Goal: Contribute content: Contribute content

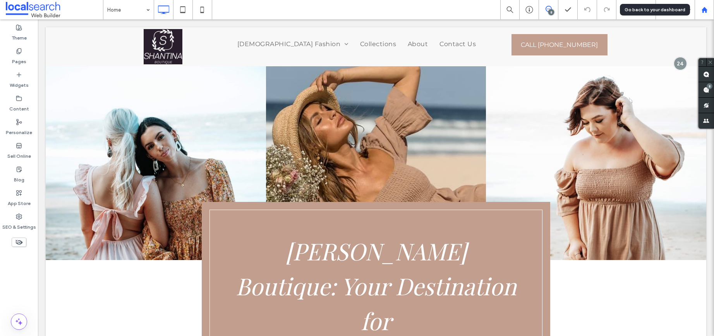
click at [708, 10] on div at bounding box center [704, 10] width 19 height 7
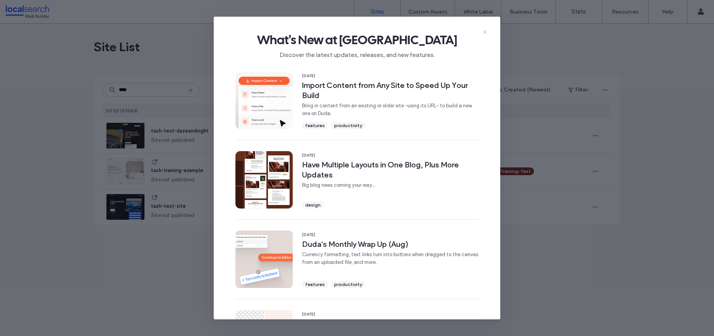
type input "****"
click at [484, 30] on icon at bounding box center [485, 32] width 6 height 6
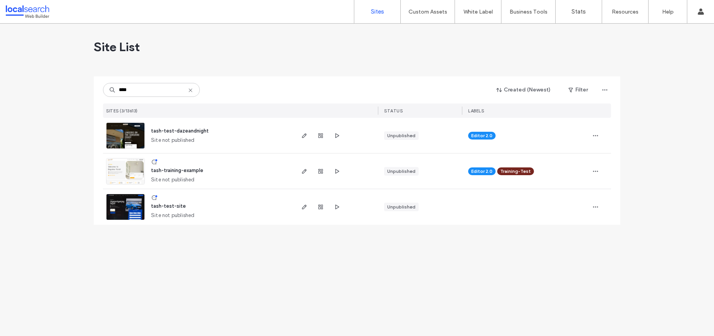
click at [185, 170] on span "tash-training-example" at bounding box center [177, 170] width 52 height 6
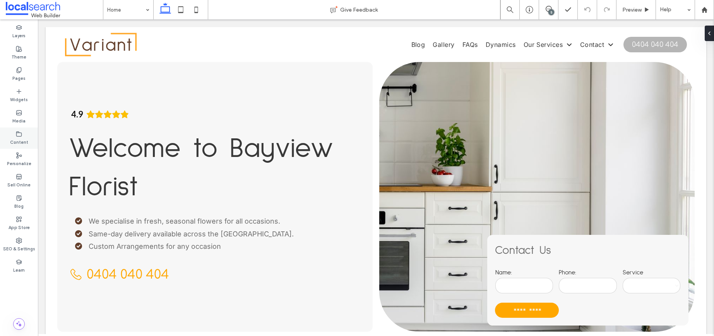
click at [22, 137] on label "Content" at bounding box center [19, 141] width 18 height 9
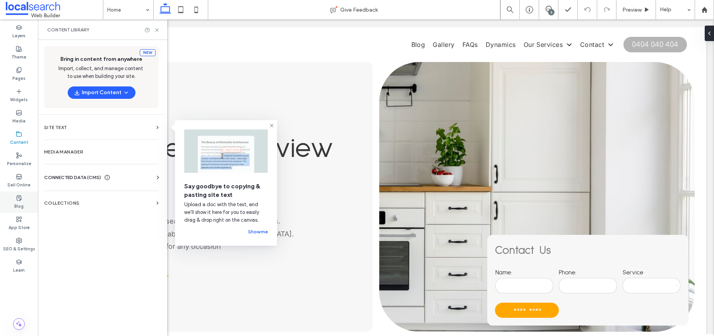
click at [24, 204] on div "Blog" at bounding box center [19, 201] width 38 height 21
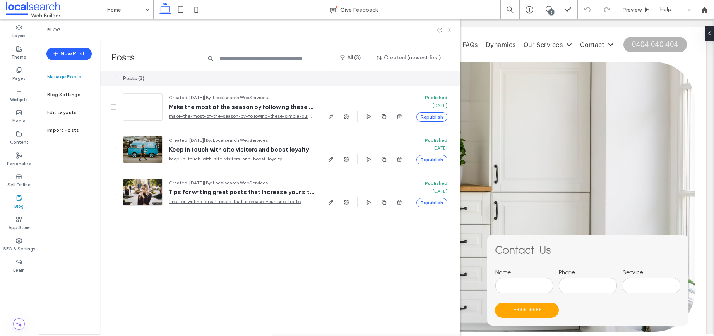
scroll to position [12, 0]
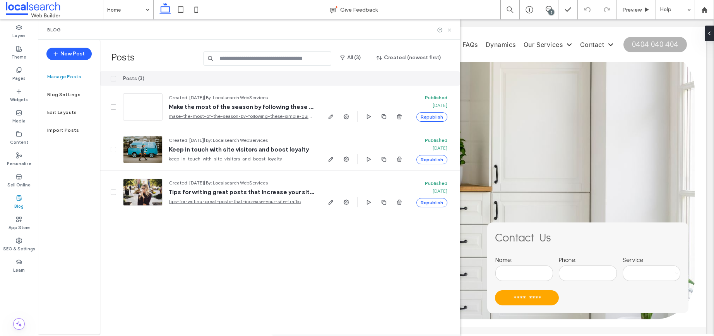
drag, startPoint x: 448, startPoint y: 32, endPoint x: 396, endPoint y: 11, distance: 56.3
click at [448, 32] on icon at bounding box center [450, 30] width 6 height 6
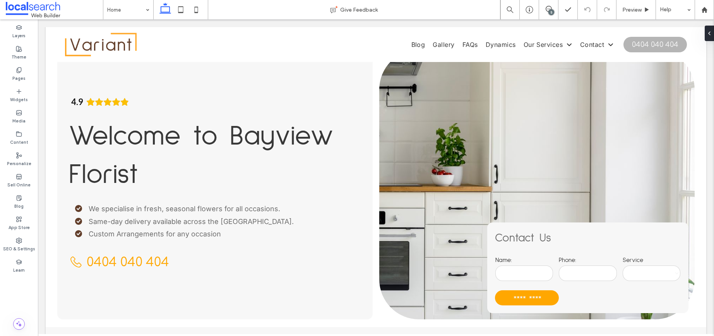
scroll to position [0, 0]
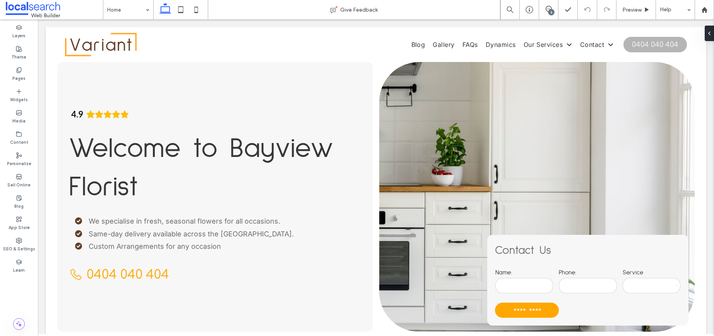
drag, startPoint x: 712, startPoint y: 48, endPoint x: 752, endPoint y: 59, distance: 41.4
click at [19, 114] on icon at bounding box center [19, 113] width 6 height 6
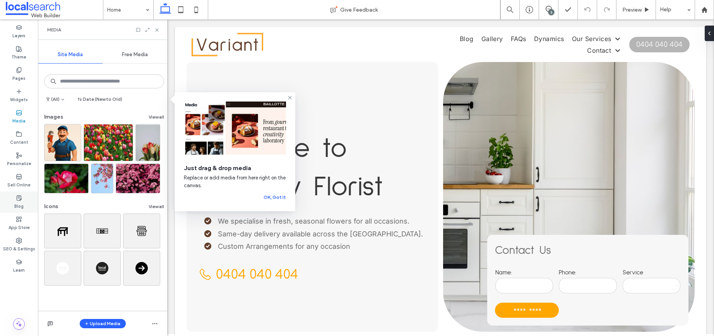
click at [26, 201] on div "Blog" at bounding box center [19, 201] width 38 height 21
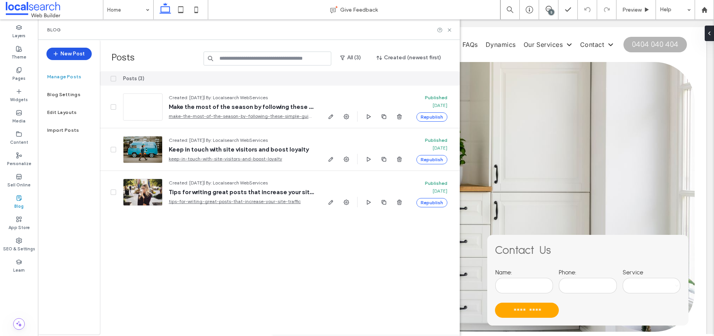
click at [68, 55] on button "New Post" at bounding box center [68, 54] width 45 height 12
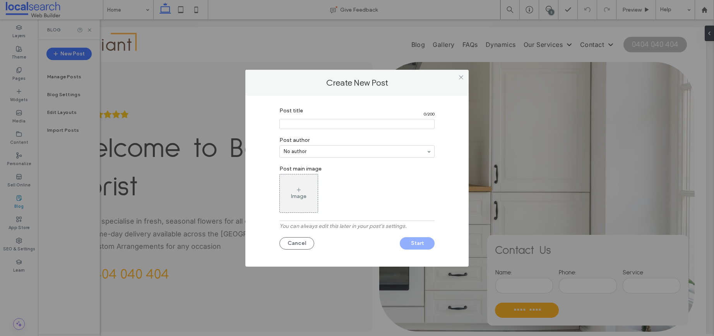
click at [329, 123] on input "Post title" at bounding box center [357, 124] width 155 height 10
type input "*"
click at [296, 123] on input "Post title" at bounding box center [357, 124] width 155 height 10
type input "**********"
click at [304, 186] on div "Image" at bounding box center [299, 193] width 38 height 36
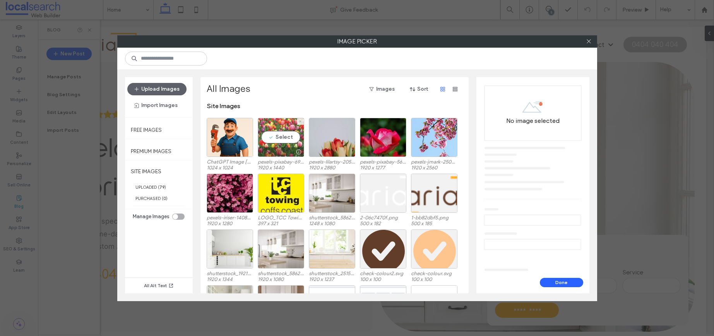
click at [274, 135] on div "Select" at bounding box center [281, 137] width 46 height 39
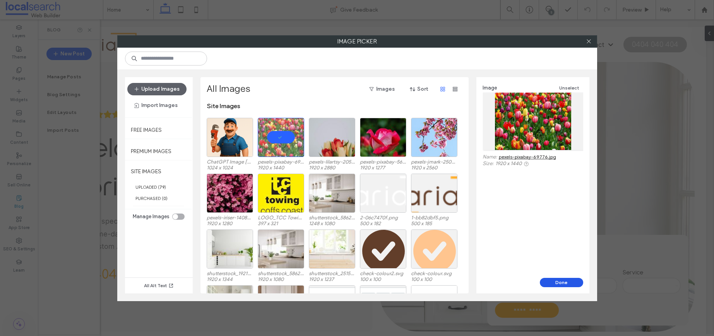
click at [575, 281] on button "Done" at bounding box center [561, 282] width 43 height 9
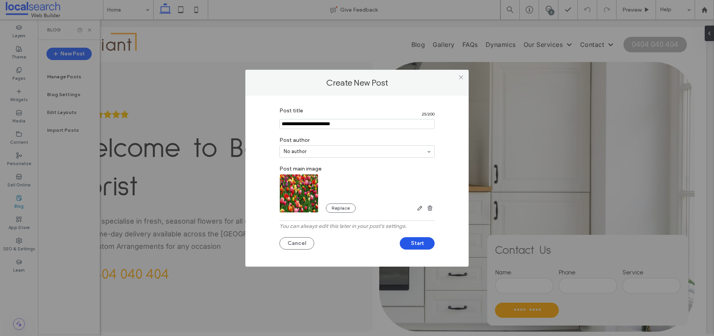
click at [424, 242] on button "Start" at bounding box center [417, 243] width 35 height 12
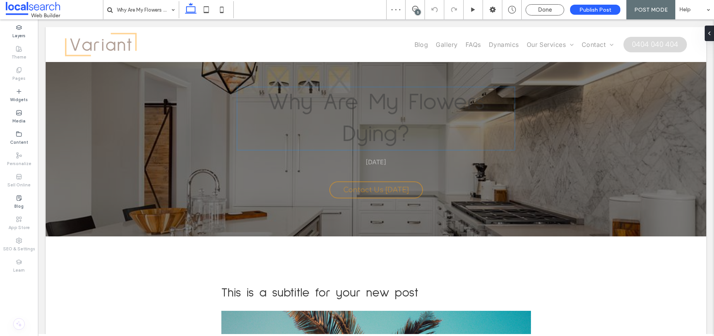
click at [395, 118] on h1 "Why Are My Flowers Dying?" at bounding box center [376, 118] width 278 height 63
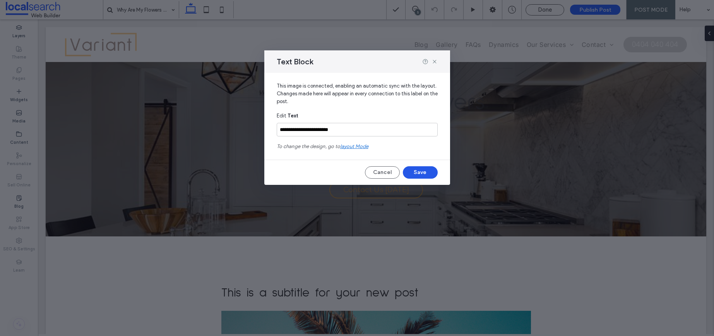
click at [423, 172] on button "Save" at bounding box center [420, 172] width 35 height 12
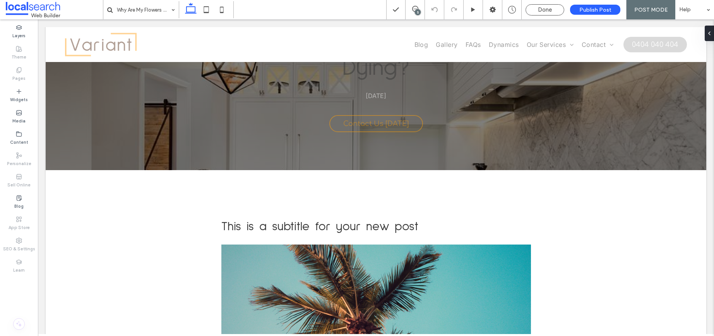
scroll to position [165, 0]
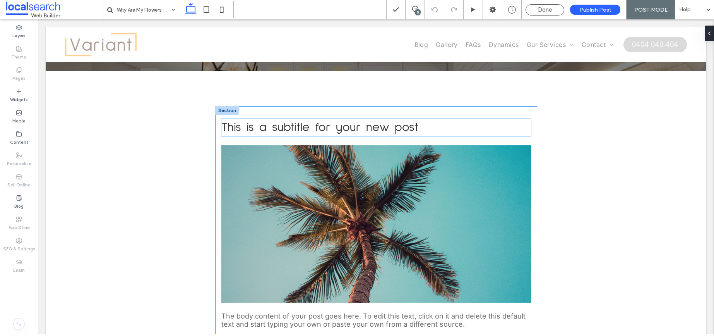
click at [391, 125] on span "This is a subtitle for your new post" at bounding box center [319, 127] width 197 height 12
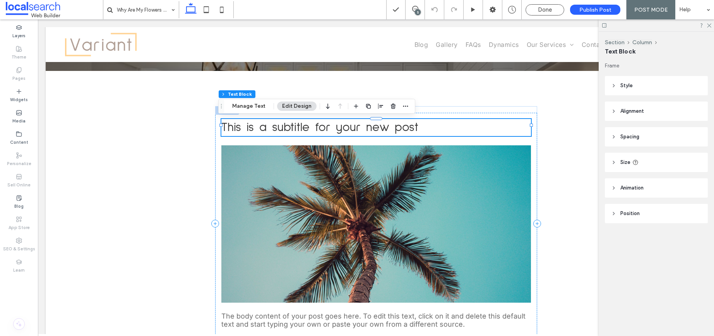
click at [396, 127] on span "This is a subtitle for your new post" at bounding box center [319, 127] width 197 height 12
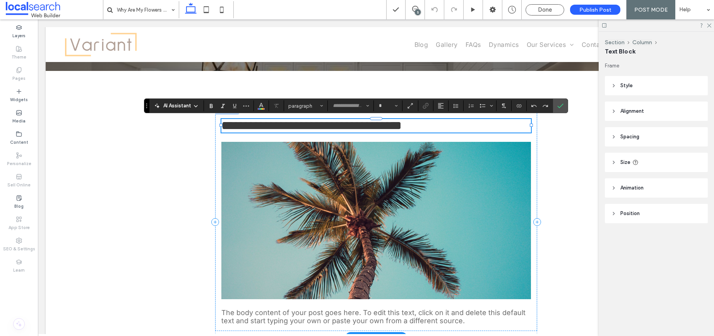
type input "**********"
type input "**"
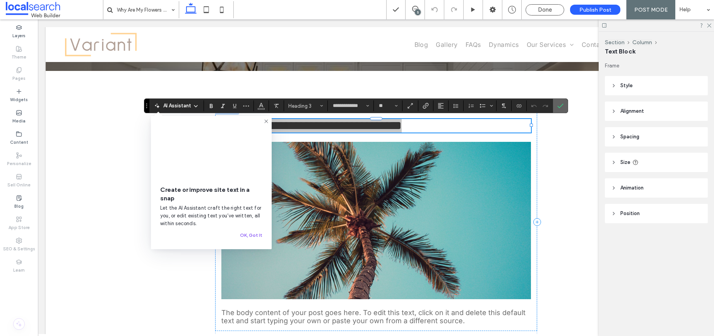
click at [562, 106] on icon "Confirm" at bounding box center [561, 106] width 6 height 6
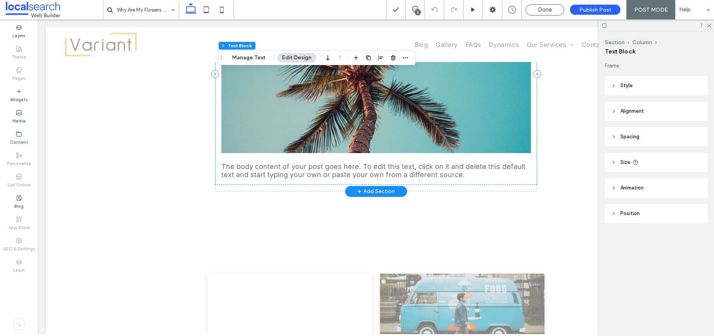
scroll to position [357, 0]
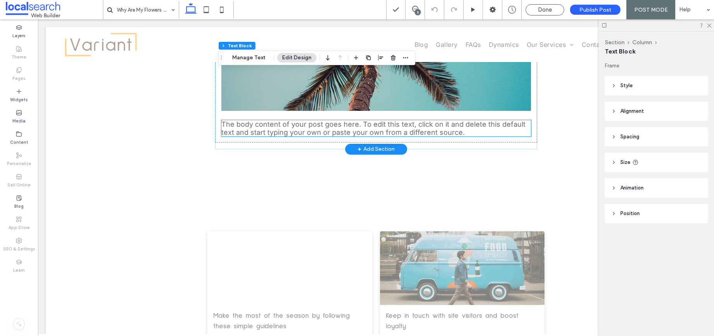
click at [395, 125] on span "The body content of your post goes here. To edit this text, click on it and del…" at bounding box center [373, 128] width 304 height 16
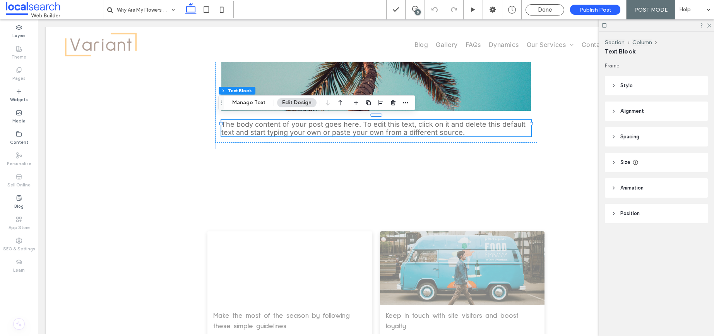
click at [522, 197] on div "Why Are My Flowers Dying? September 17, 2025 Contact Us Today Section + Add Sec…" at bounding box center [376, 81] width 661 height 752
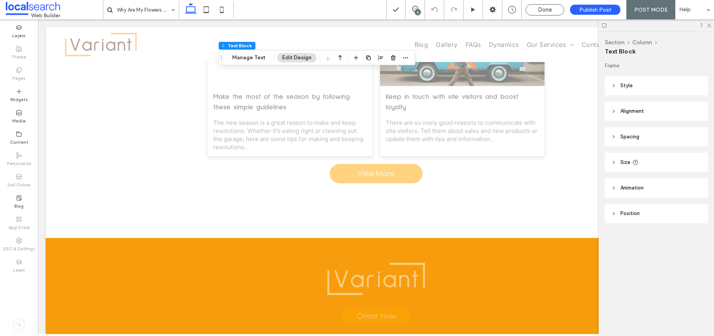
scroll to position [491, 0]
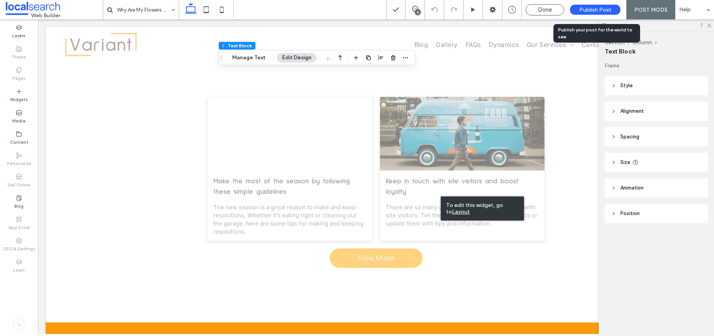
click at [596, 11] on span "Publish Post" at bounding box center [596, 10] width 32 height 7
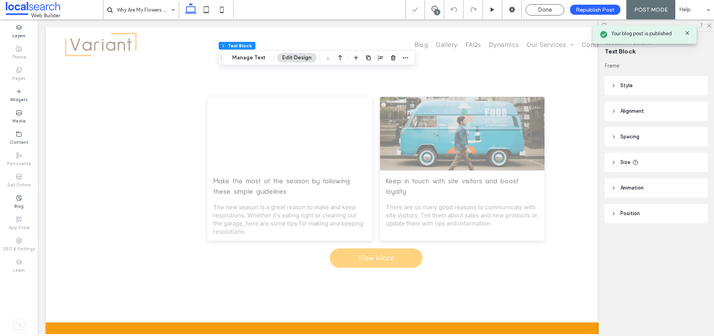
click at [688, 33] on use at bounding box center [687, 32] width 3 height 3
click at [710, 26] on icon at bounding box center [709, 24] width 5 height 5
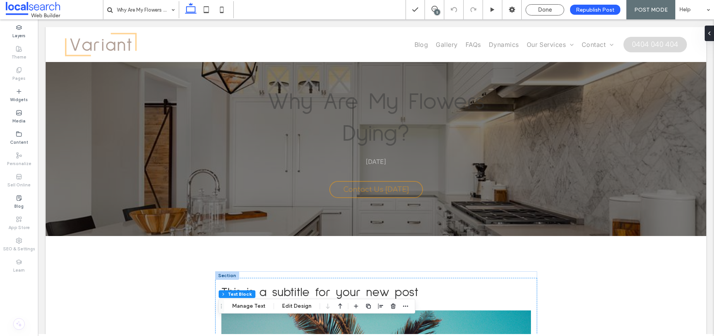
scroll to position [0, 0]
click at [389, 122] on h1 "Why Are My Flowers Dying?" at bounding box center [376, 118] width 278 height 63
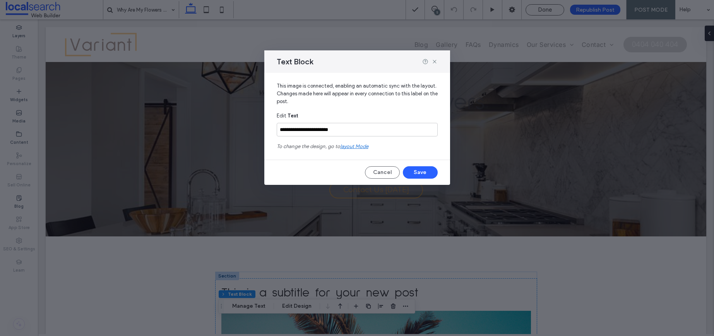
click at [355, 147] on span "layout mode" at bounding box center [354, 146] width 28 height 6
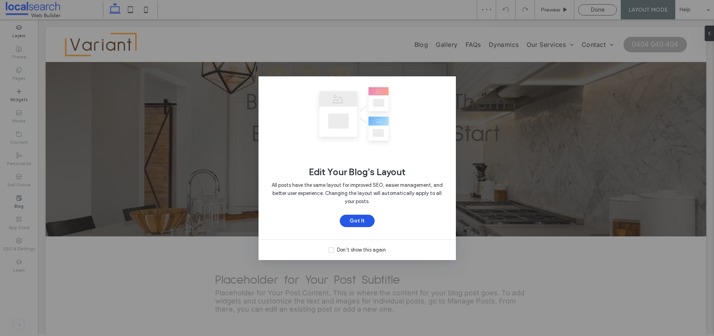
click at [359, 220] on button "Got It" at bounding box center [357, 221] width 35 height 12
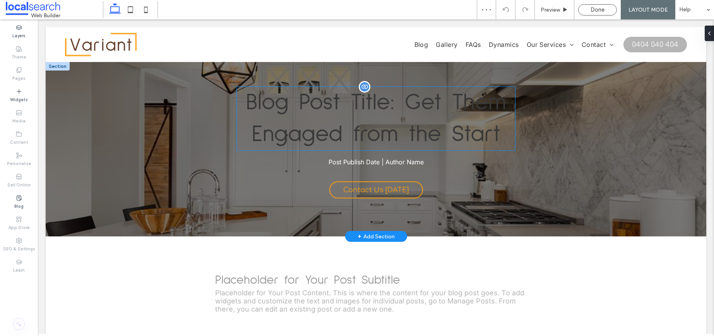
click at [427, 134] on h1 "Blog Post Title: Get Them Engaged from the Start" at bounding box center [376, 118] width 278 height 63
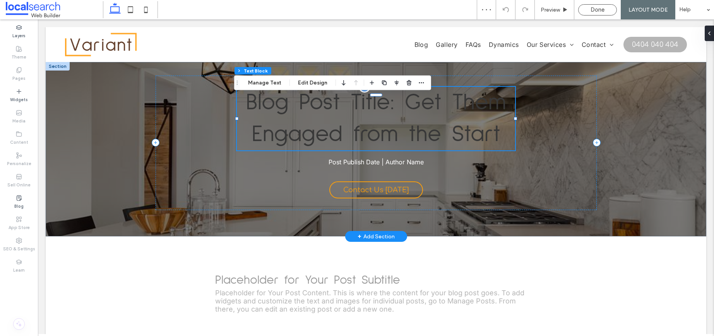
click at [490, 134] on h1 "Blog Post Title: Get Them Engaged from the Start" at bounding box center [376, 118] width 278 height 63
click at [485, 132] on h1 "Blog Post Title: Get Them Engaged from the Start" at bounding box center [376, 118] width 278 height 63
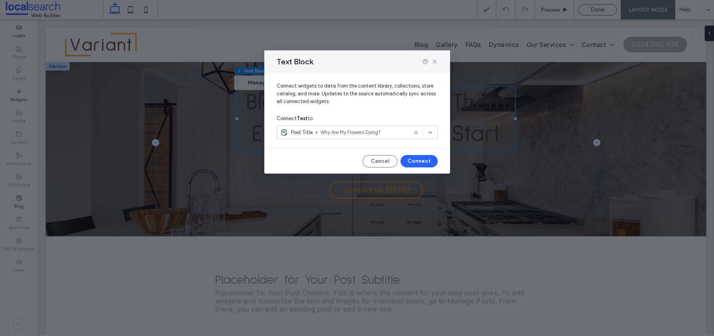
click at [432, 130] on icon at bounding box center [430, 132] width 6 height 6
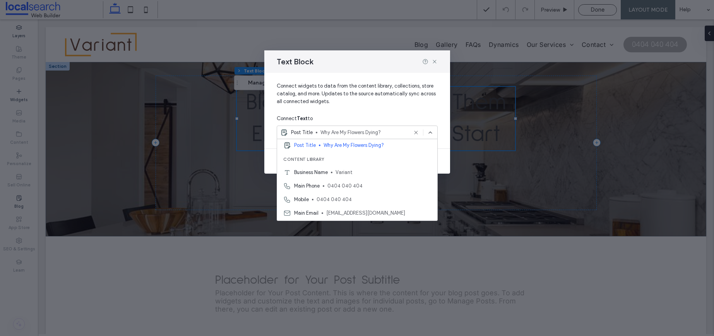
scroll to position [45, 0]
click at [435, 62] on icon at bounding box center [435, 61] width 6 height 6
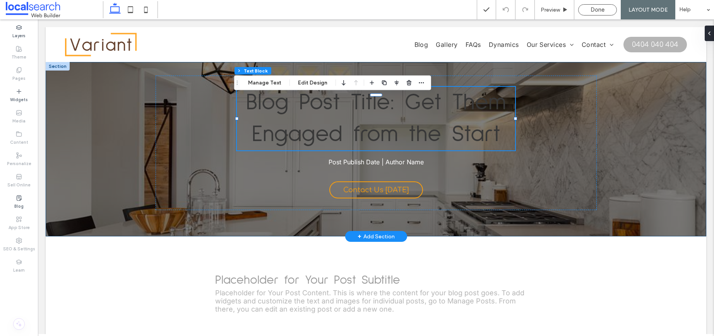
click at [146, 174] on div "Blog Post Title: Get Them Engaged from the Start Post Publish Date | Author Nam…" at bounding box center [376, 149] width 465 height 174
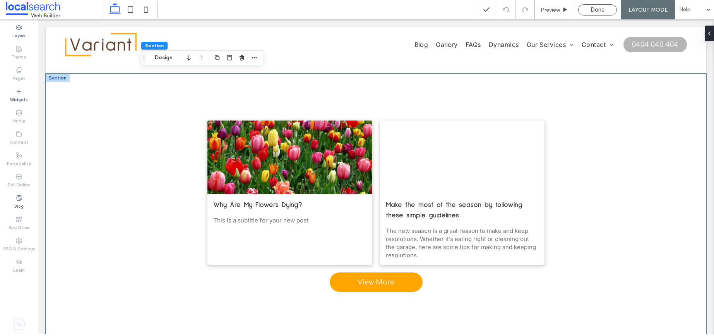
scroll to position [288, 0]
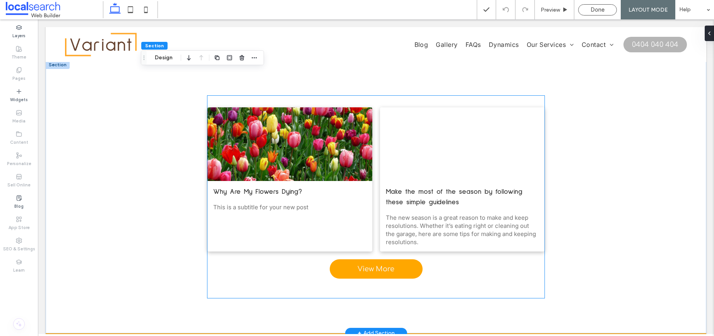
click at [261, 189] on link "Why Are My Flowers Dying?" at bounding box center [289, 192] width 153 height 10
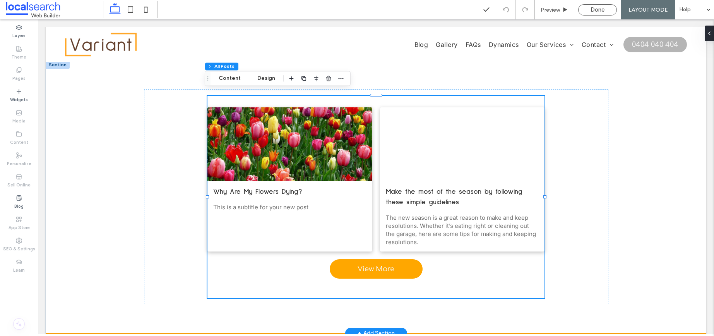
click at [633, 193] on div "Why Are My Flowers Dying? September 17, 2025 This is a subtitle for your new po…" at bounding box center [376, 196] width 661 height 273
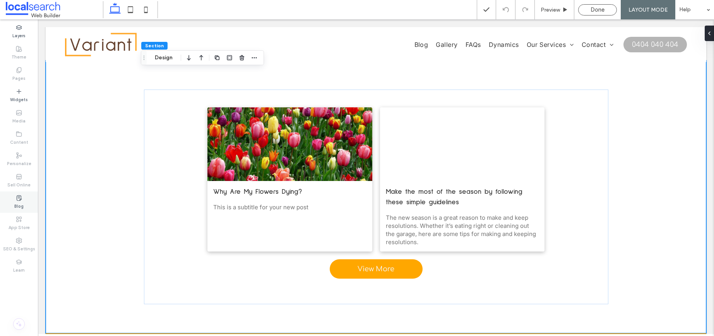
click at [13, 199] on div "Blog" at bounding box center [19, 201] width 38 height 21
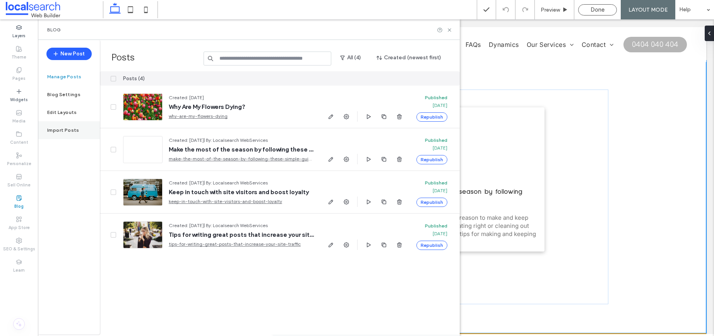
click at [74, 128] on label "Import Posts" at bounding box center [63, 129] width 32 height 5
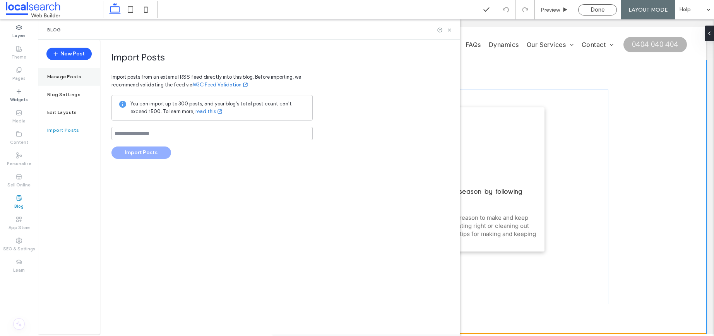
click at [78, 81] on div "Manage Posts" at bounding box center [69, 77] width 62 height 18
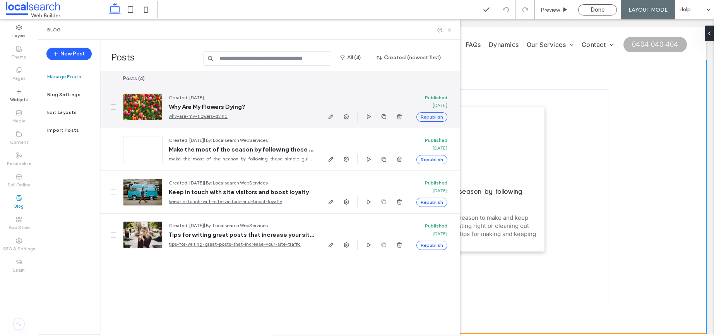
click at [115, 107] on icon at bounding box center [113, 107] width 3 height 2
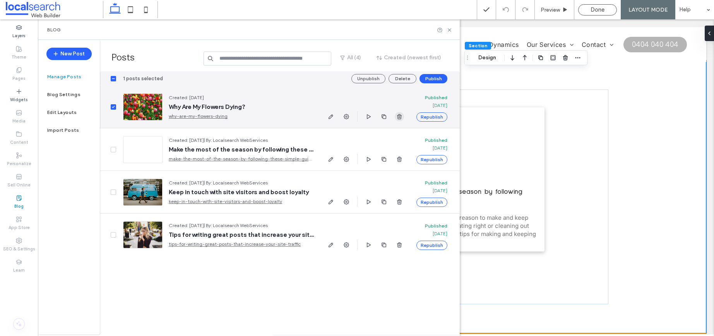
click at [400, 115] on icon "button" at bounding box center [399, 116] width 6 height 6
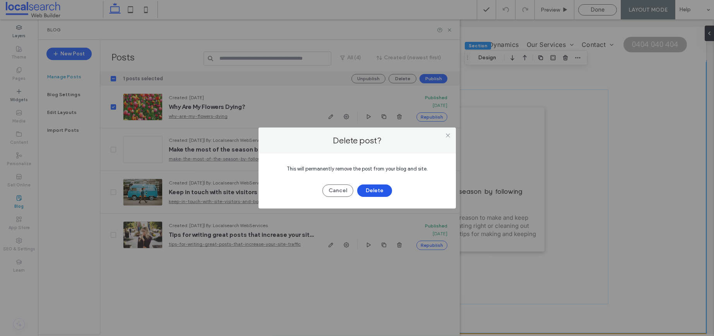
click at [375, 187] on button "Delete" at bounding box center [374, 190] width 35 height 12
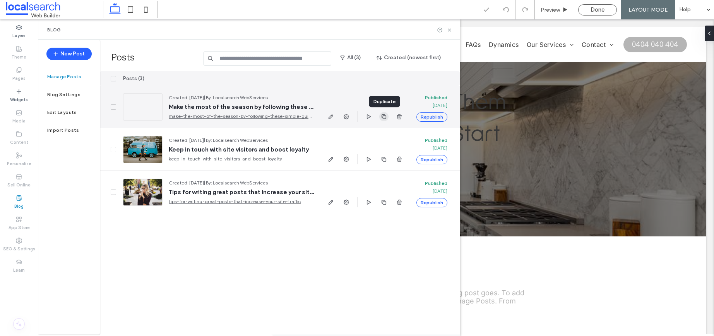
scroll to position [0, 0]
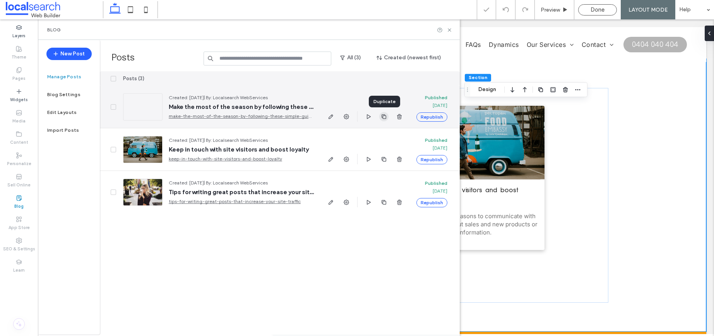
click at [384, 117] on icon "button" at bounding box center [384, 116] width 6 height 6
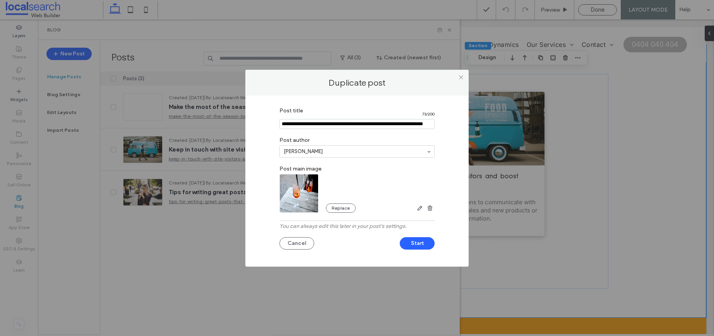
scroll to position [0, 21]
drag, startPoint x: 281, startPoint y: 123, endPoint x: 504, endPoint y: 126, distance: 222.6
click at [504, 126] on div "Duplicate post Post title 73 / 200 Post author Natassja Mason Post main image R…" at bounding box center [357, 168] width 714 height 336
type input "*"
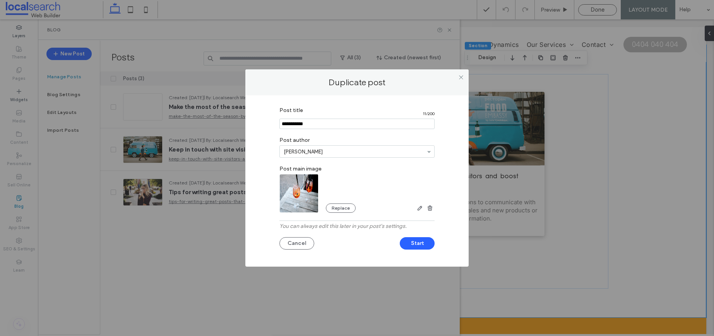
type input "**********"
click at [415, 244] on button "Start" at bounding box center [417, 243] width 35 height 12
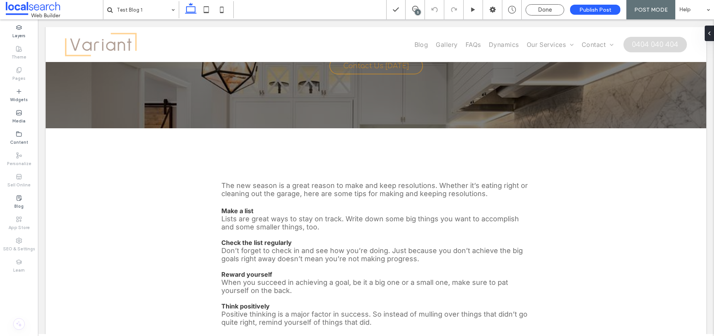
scroll to position [118, 0]
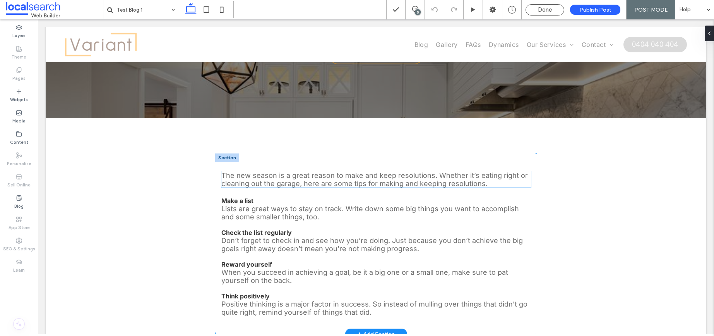
click at [415, 187] on p "The new season is a great reason to make and keep resolutions. Whether it’s eat…" at bounding box center [376, 179] width 310 height 16
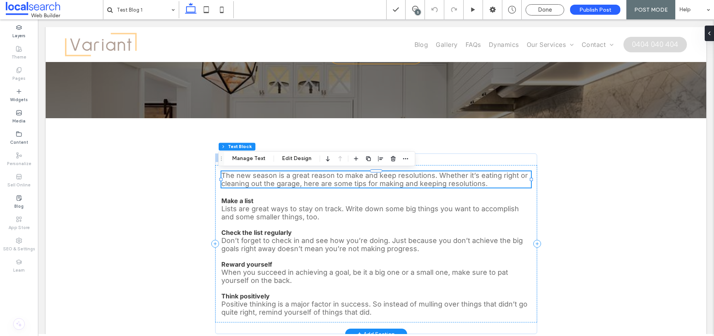
click at [401, 186] on p "The new season is a great reason to make and keep resolutions. Whether it’s eat…" at bounding box center [376, 179] width 310 height 16
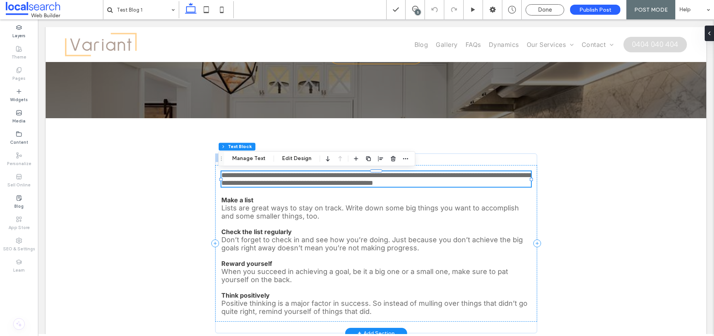
click at [401, 186] on span "**********" at bounding box center [377, 179] width 312 height 15
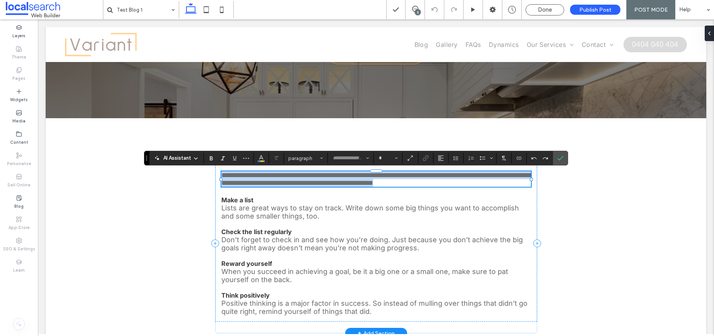
type input "*****"
type input "**"
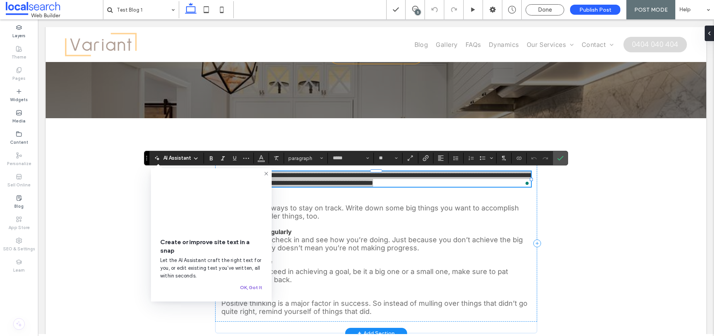
click at [253, 286] on button "OK, Got It" at bounding box center [251, 287] width 22 height 9
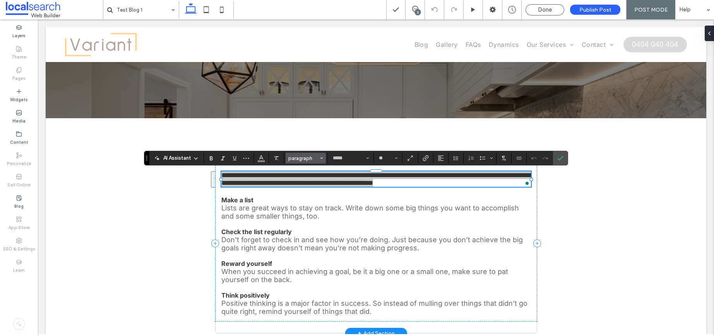
click at [307, 153] on button "paragraph" at bounding box center [306, 158] width 40 height 11
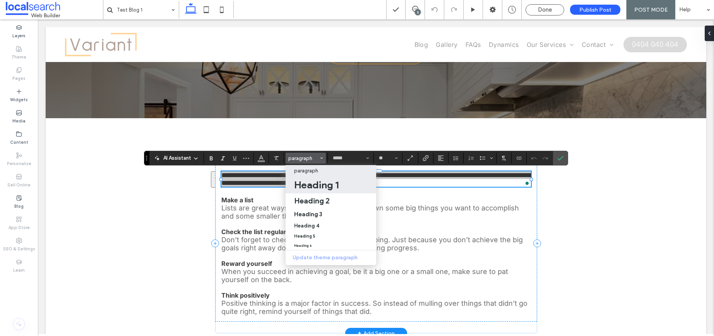
click at [333, 183] on h1 "Heading 1" at bounding box center [316, 184] width 45 height 12
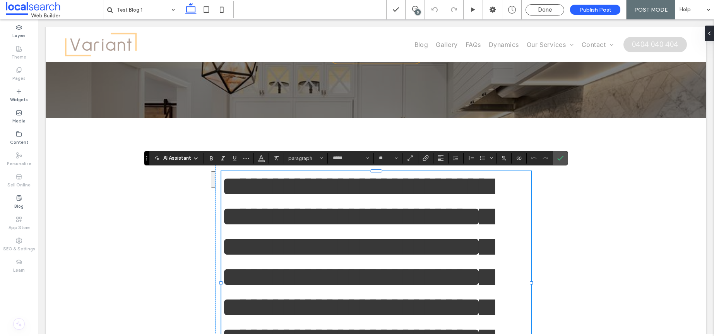
type input "**********"
type input "**"
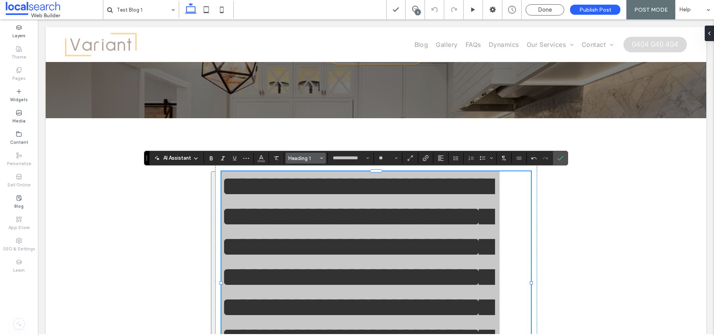
click at [316, 156] on span "Heading 1" at bounding box center [303, 158] width 30 height 6
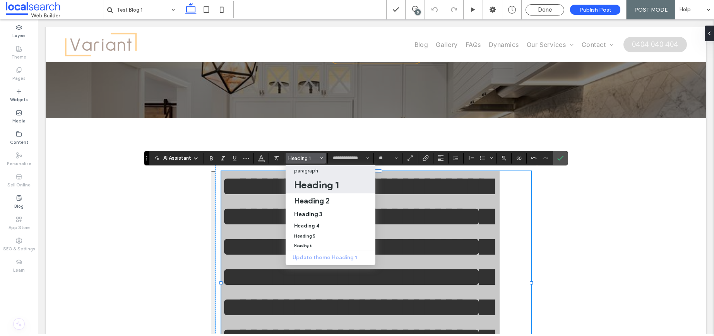
click at [315, 173] on p "paragraph" at bounding box center [306, 171] width 24 height 6
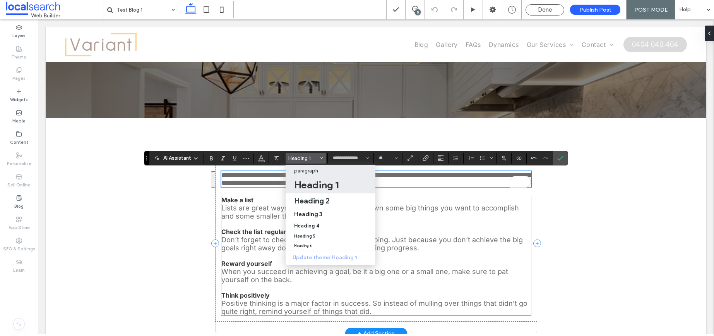
type input "*****"
type input "**"
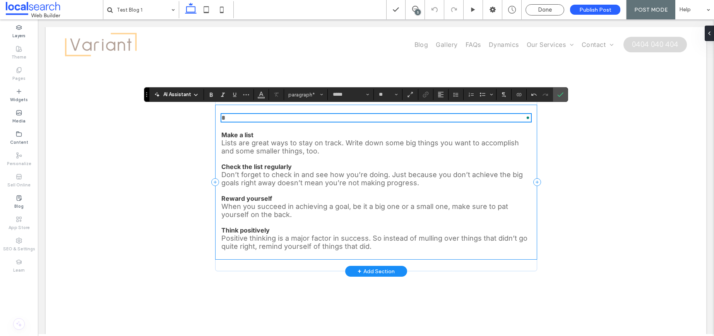
scroll to position [182, 0]
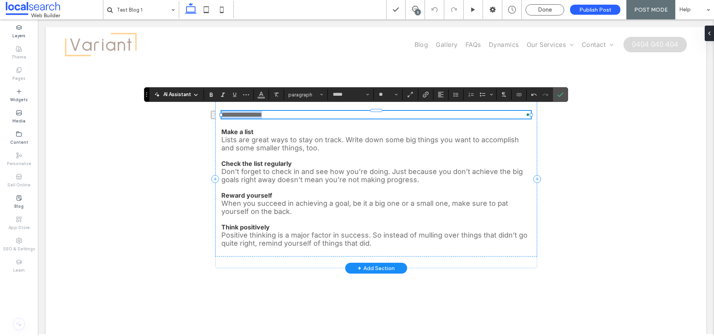
drag, startPoint x: 286, startPoint y: 113, endPoint x: 252, endPoint y: 113, distance: 34.1
click at [207, 115] on div "**********" at bounding box center [376, 232] width 661 height 705
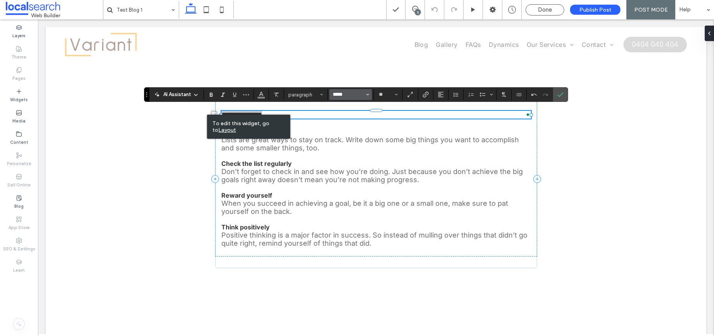
click at [359, 91] on input "*****" at bounding box center [348, 94] width 33 height 6
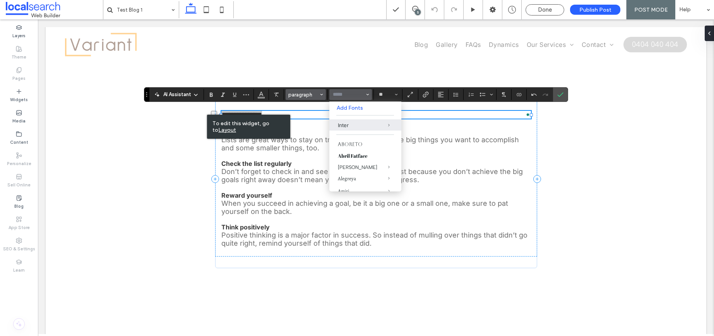
click at [309, 96] on span "paragraph" at bounding box center [303, 95] width 30 height 6
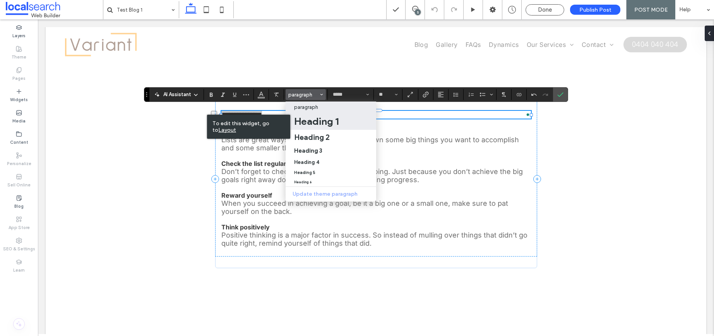
click at [321, 120] on h1 "Heading 1" at bounding box center [316, 121] width 45 height 12
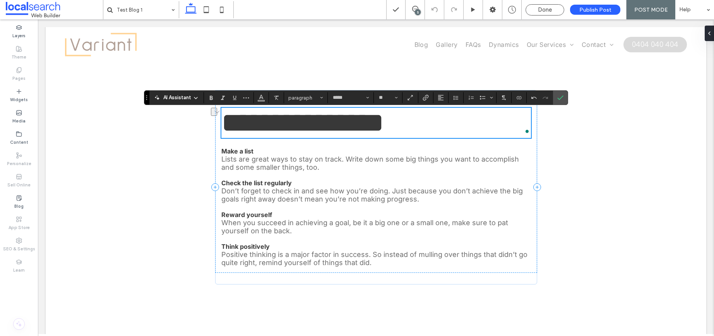
type input "**********"
type input "**"
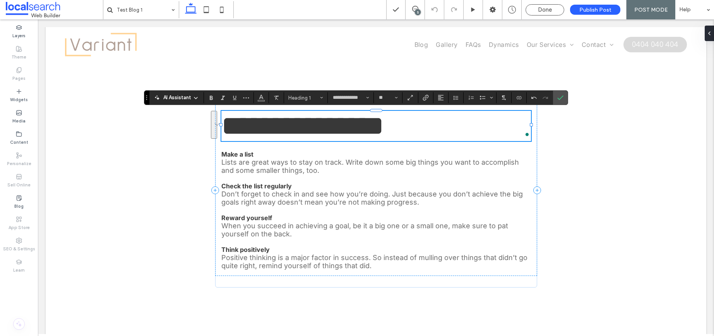
click at [572, 176] on div "**********" at bounding box center [376, 243] width 661 height 721
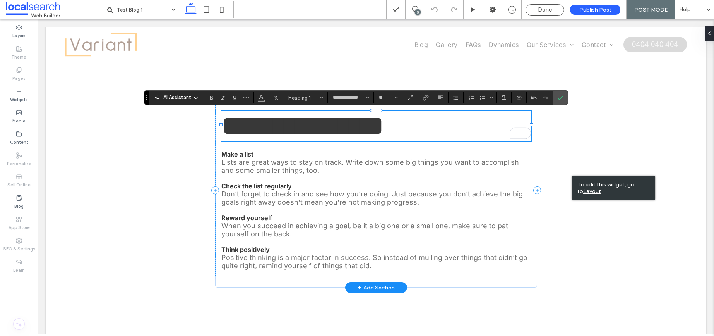
click at [271, 222] on p "When you succeed in achieving a goal, be it a big one or a small one, make sure…" at bounding box center [376, 229] width 310 height 16
click at [389, 259] on p "Positive thinking is a major factor in success. So instead of mulling over thin…" at bounding box center [376, 261] width 310 height 16
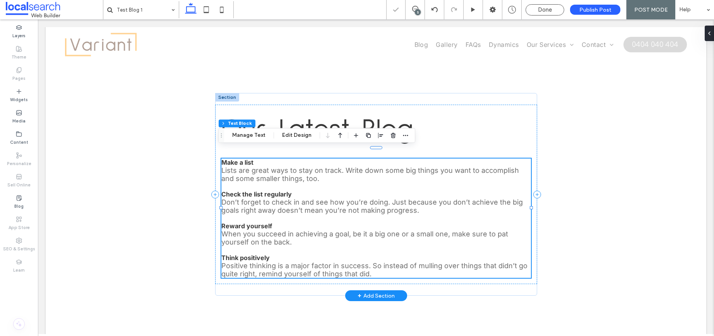
click at [378, 263] on p "Positive thinking is a major factor in success. So instead of mulling over thin…" at bounding box center [376, 269] width 310 height 16
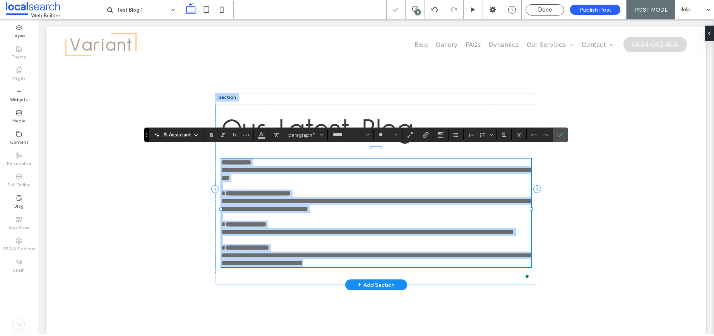
scroll to position [227, 0]
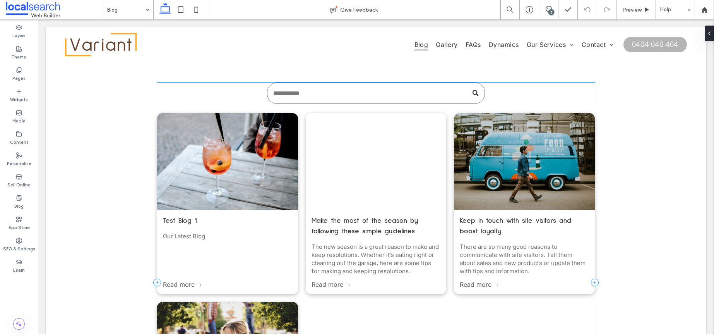
scroll to position [364, 0]
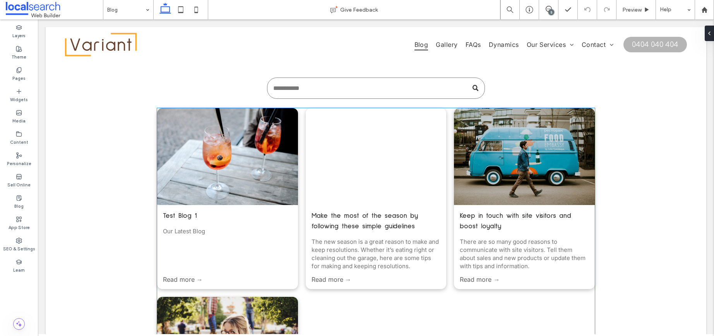
click at [228, 172] on div at bounding box center [227, 156] width 149 height 103
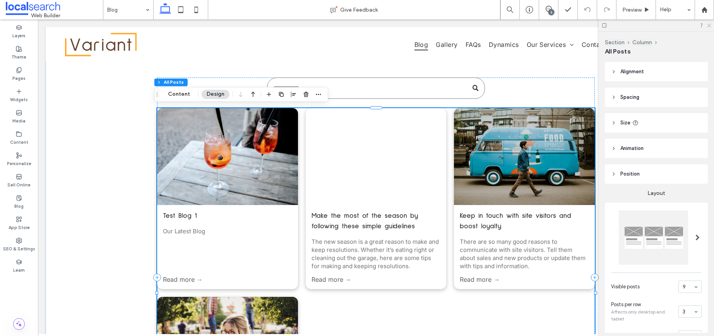
click at [710, 26] on icon at bounding box center [709, 24] width 5 height 5
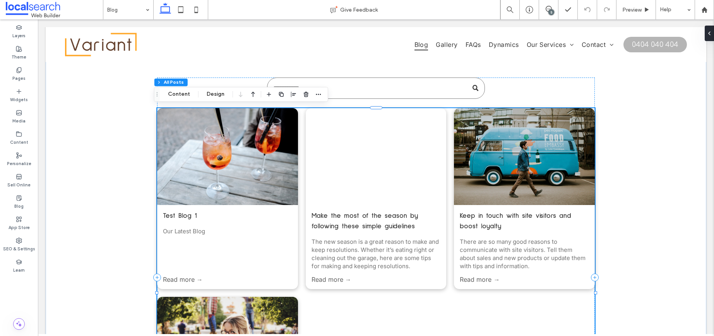
click at [208, 150] on div at bounding box center [227, 156] width 149 height 103
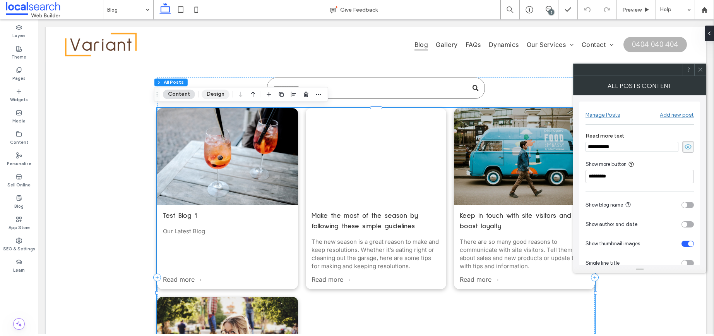
click at [218, 92] on button "Design" at bounding box center [216, 93] width 28 height 9
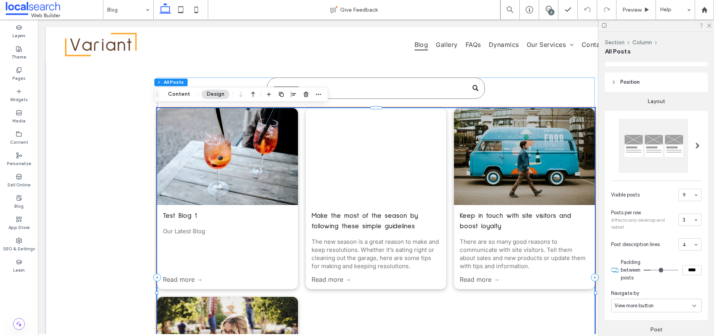
scroll to position [246, 0]
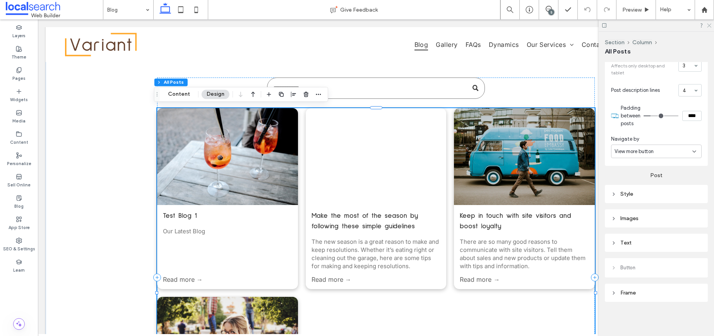
click at [710, 25] on use at bounding box center [709, 26] width 4 height 4
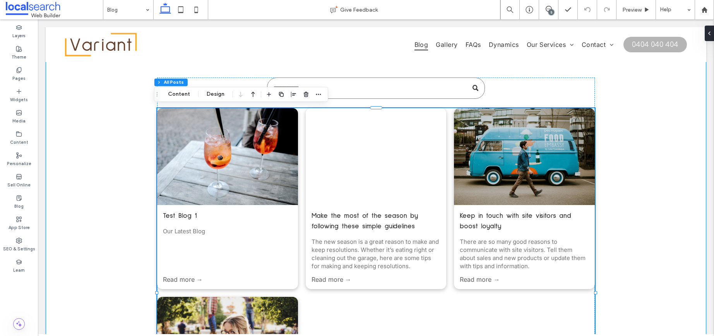
click at [88, 190] on div "Test Blog 1 [DATE] Our Latest Blog Read more → Make the most of the season by f…" at bounding box center [376, 277] width 661 height 477
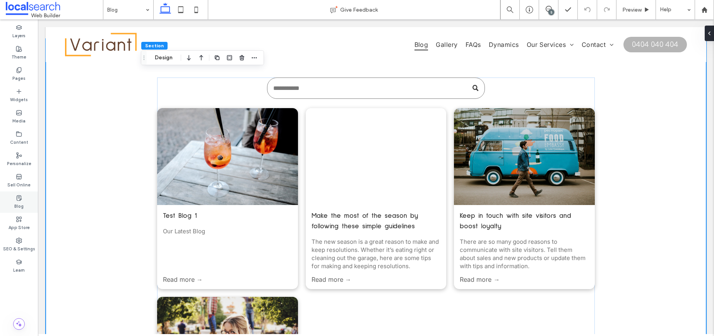
click at [17, 201] on label "Blog" at bounding box center [18, 205] width 9 height 9
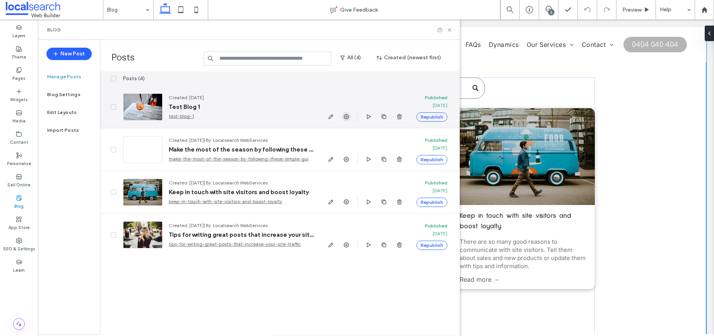
click at [347, 117] on icon "button" at bounding box center [346, 116] width 6 height 6
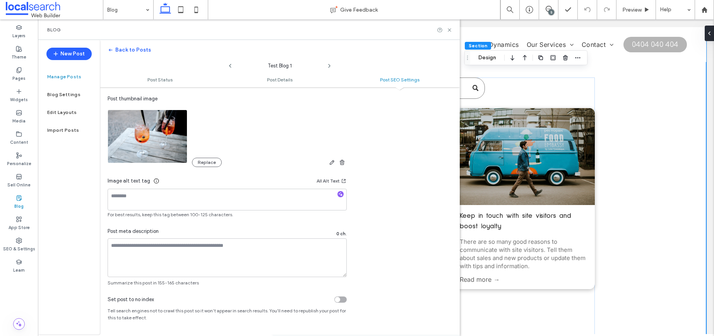
scroll to position [0, 0]
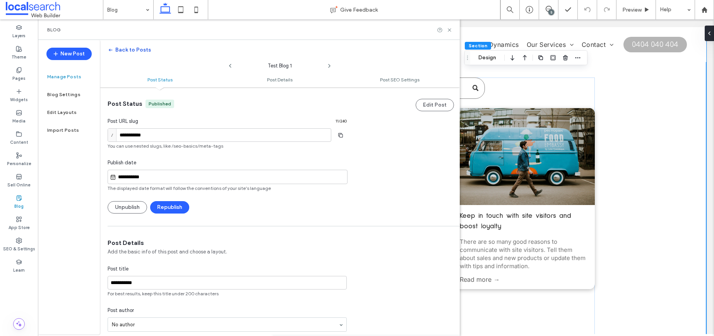
click at [135, 50] on button "Back to Posts" at bounding box center [129, 50] width 43 height 12
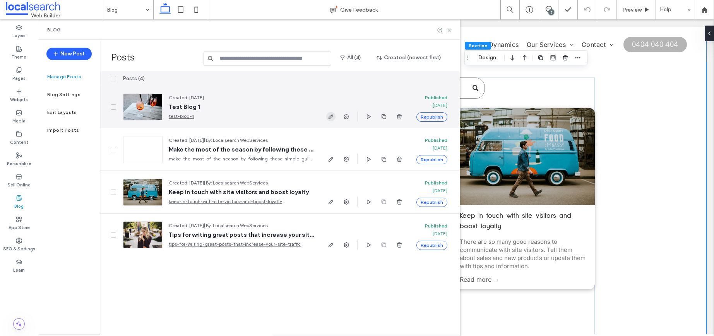
click at [332, 118] on icon "button" at bounding box center [331, 116] width 6 height 6
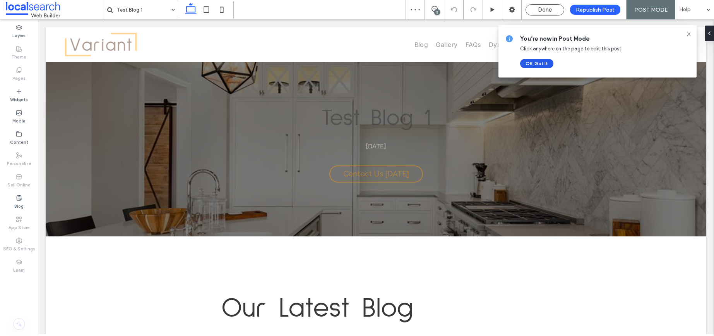
click at [543, 63] on button "OK, Got It" at bounding box center [536, 63] width 33 height 9
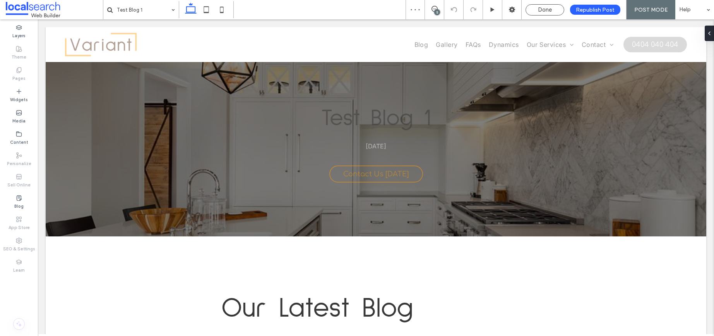
click at [77, 91] on u "Layout" at bounding box center [82, 91] width 18 height 7
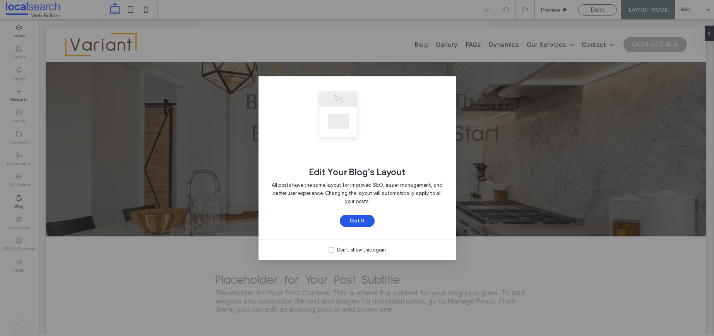
click at [359, 217] on button "Got It" at bounding box center [357, 221] width 35 height 12
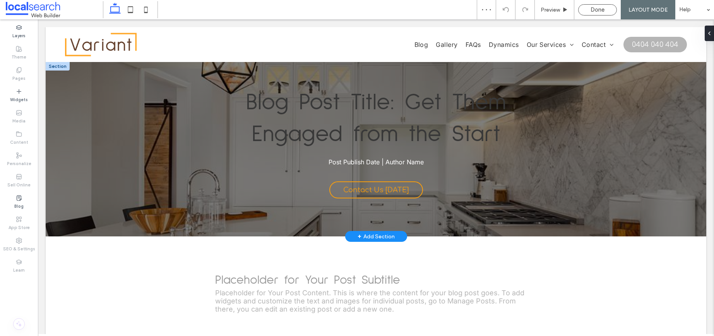
click at [57, 65] on div at bounding box center [58, 66] width 24 height 9
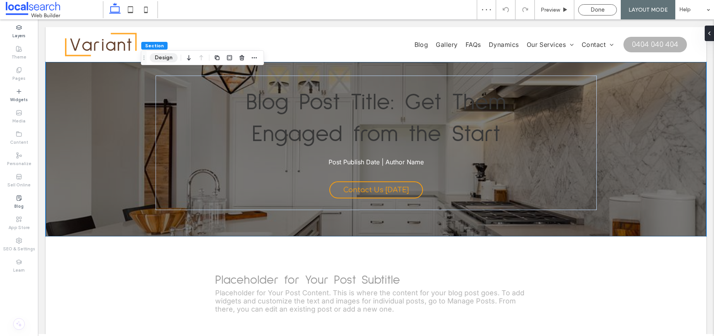
click at [166, 59] on button "Design" at bounding box center [164, 57] width 28 height 9
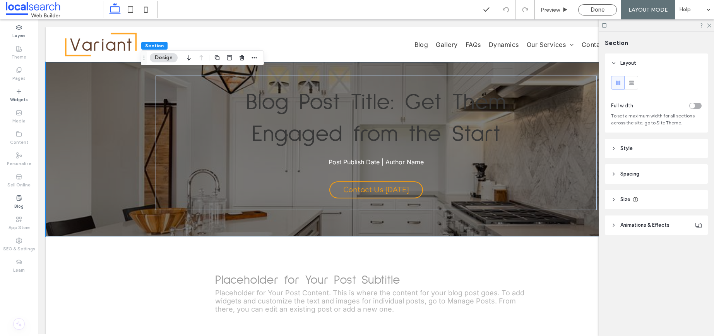
click at [649, 222] on span "Animations & Effects" at bounding box center [645, 225] width 49 height 8
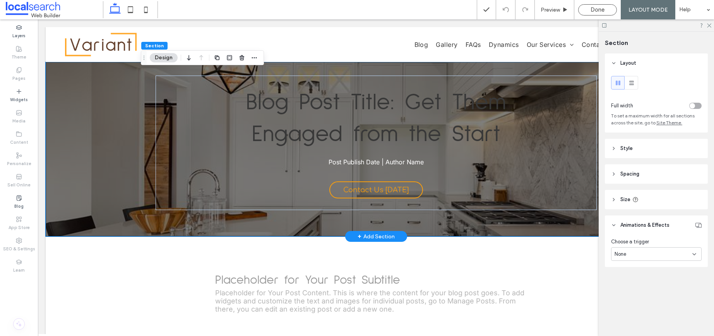
click at [62, 78] on div "Blog Post Title: Get Them Engaged from the Start Post Publish Date | Author Nam…" at bounding box center [376, 149] width 661 height 174
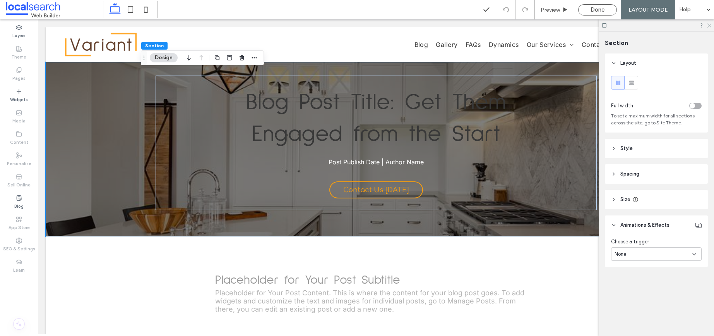
drag, startPoint x: 711, startPoint y: 27, endPoint x: 667, endPoint y: 5, distance: 49.0
click at [711, 27] on use at bounding box center [709, 26] width 4 height 4
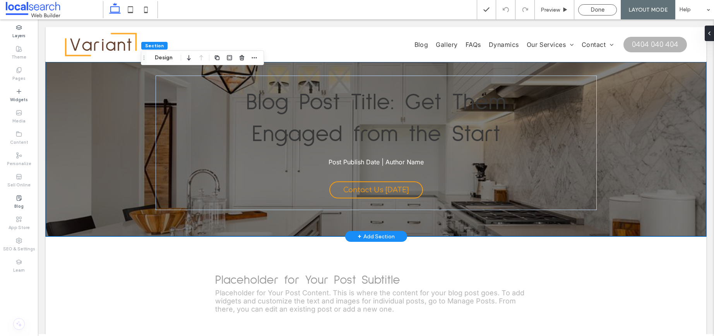
click at [67, 105] on div "Blog Post Title: Get Them Engaged from the Start Post Publish Date | Author Nam…" at bounding box center [376, 149] width 661 height 174
click at [615, 168] on div "Blog Post Title: Get Them Engaged from the Start Post Publish Date | Author Nam…" at bounding box center [376, 149] width 661 height 174
click at [103, 80] on div "Blog Post Title: Get Them Engaged from the Start Post Publish Date | Author Nam…" at bounding box center [376, 149] width 661 height 174
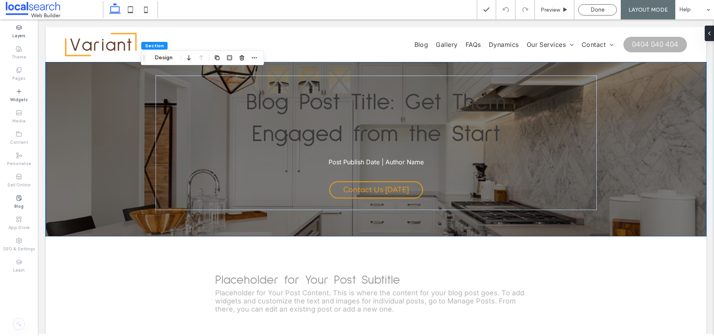
click at [154, 46] on span "Section" at bounding box center [154, 46] width 19 height 6
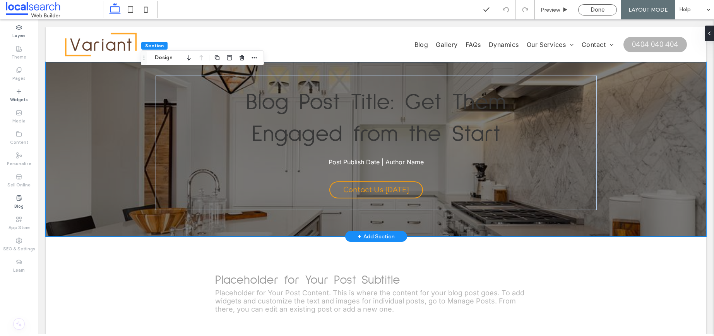
click at [69, 93] on div "Blog Post Title: Get Them Engaged from the Start Post Publish Date | Author Nam…" at bounding box center [376, 149] width 661 height 174
click at [69, 89] on div "Blog Post Title: Get Them Engaged from the Start Post Publish Date | Author Nam…" at bounding box center [376, 149] width 661 height 174
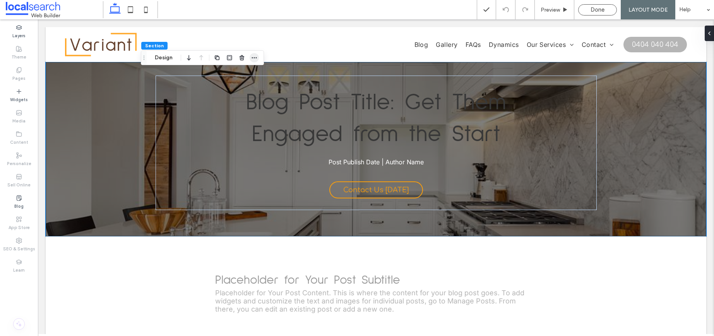
click at [253, 58] on icon "button" at bounding box center [254, 58] width 6 height 6
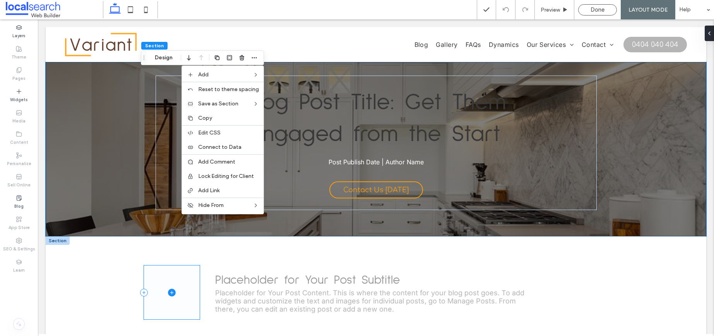
click at [173, 278] on span at bounding box center [172, 292] width 56 height 54
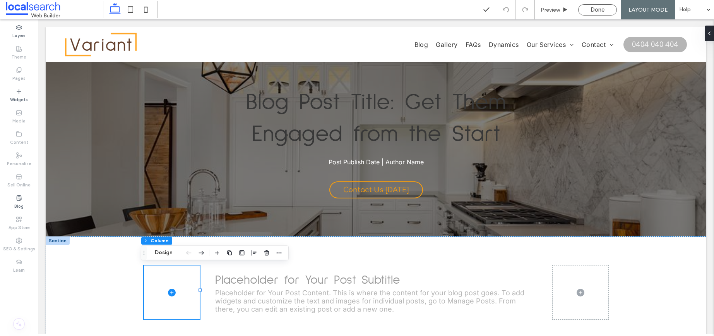
click at [62, 241] on div at bounding box center [58, 240] width 24 height 9
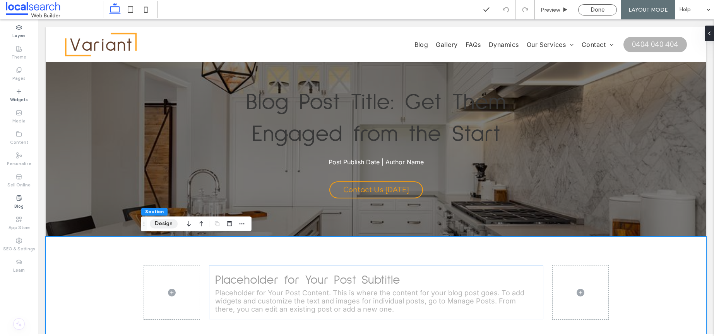
click at [154, 223] on button "Design" at bounding box center [164, 223] width 28 height 9
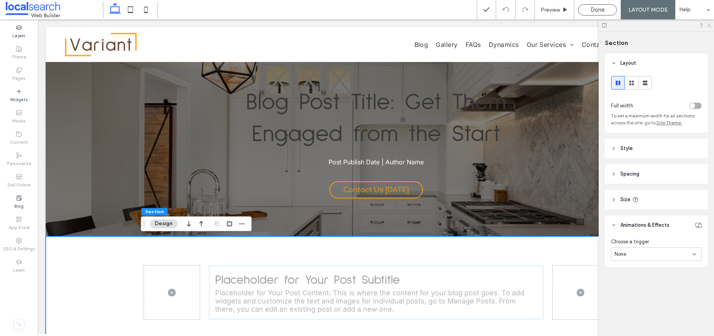
drag, startPoint x: 708, startPoint y: 26, endPoint x: 368, endPoint y: 70, distance: 342.5
click at [708, 26] on icon at bounding box center [709, 24] width 5 height 5
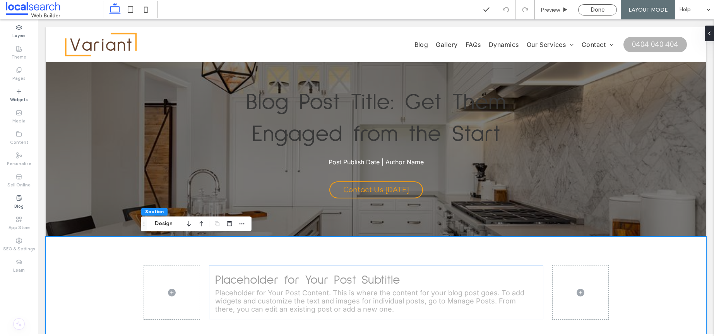
click at [137, 269] on div "Placeholder for Your Post Subtitle Placeholder for Your Post Content. This is w…" at bounding box center [376, 292] width 661 height 112
click at [598, 10] on span "Done" at bounding box center [598, 9] width 14 height 7
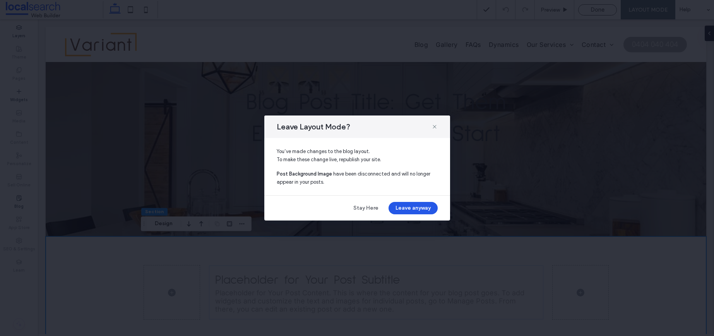
click at [417, 211] on button "Leave anyway" at bounding box center [413, 208] width 49 height 12
